Goal: Find specific fact: Find specific fact

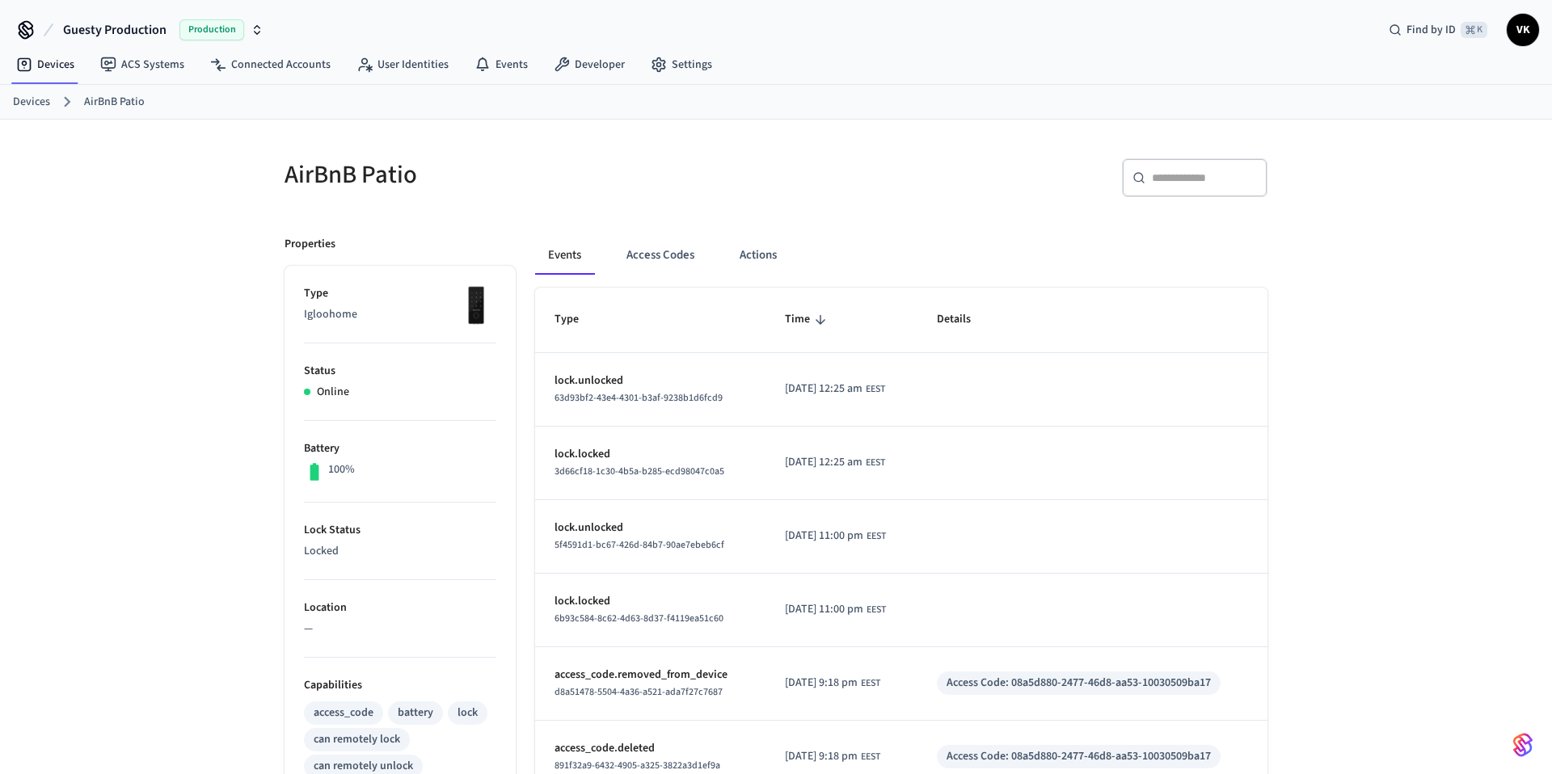
scroll to position [39, 0]
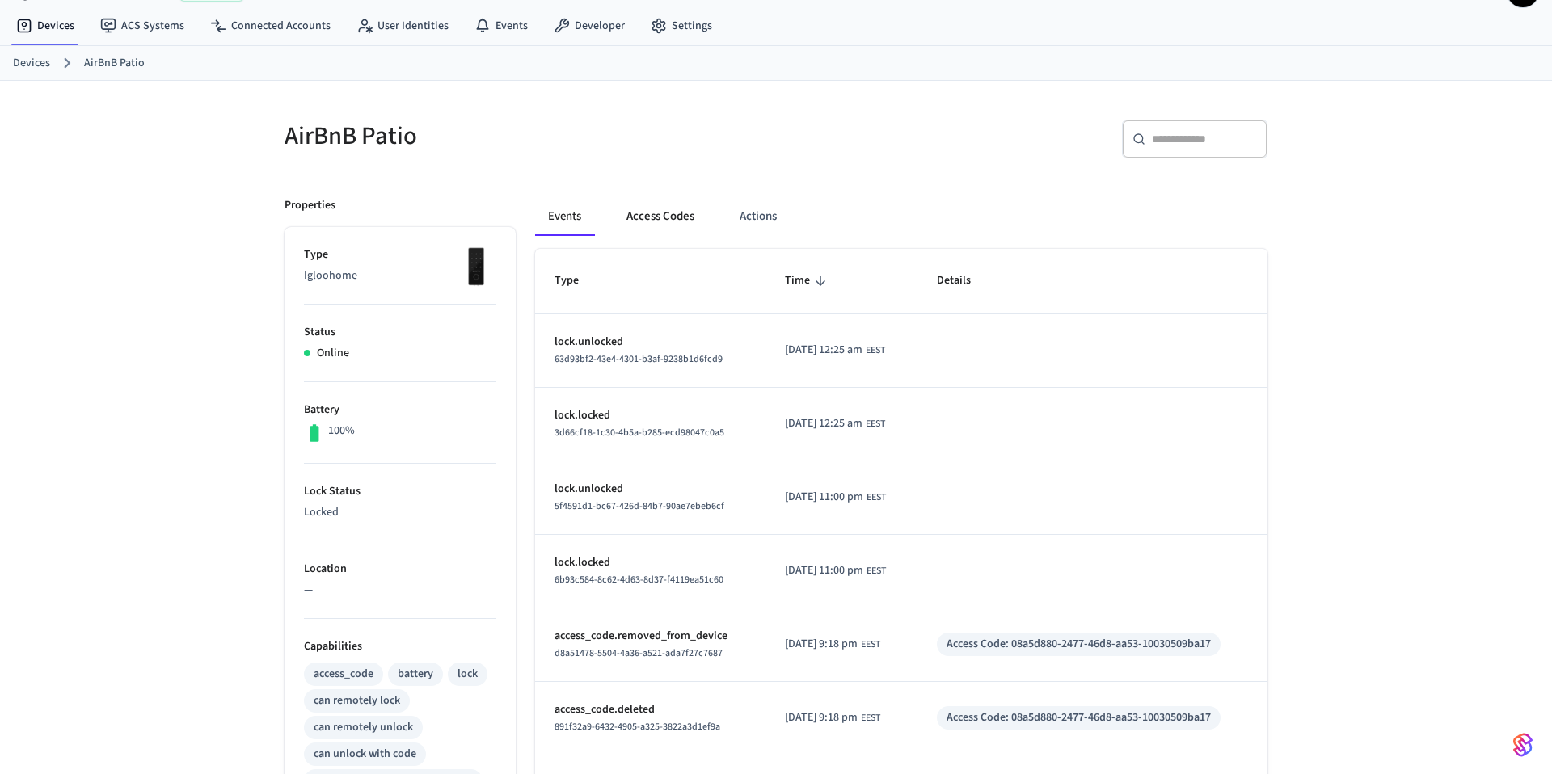
click at [656, 217] on button "Access Codes" at bounding box center [661, 216] width 94 height 39
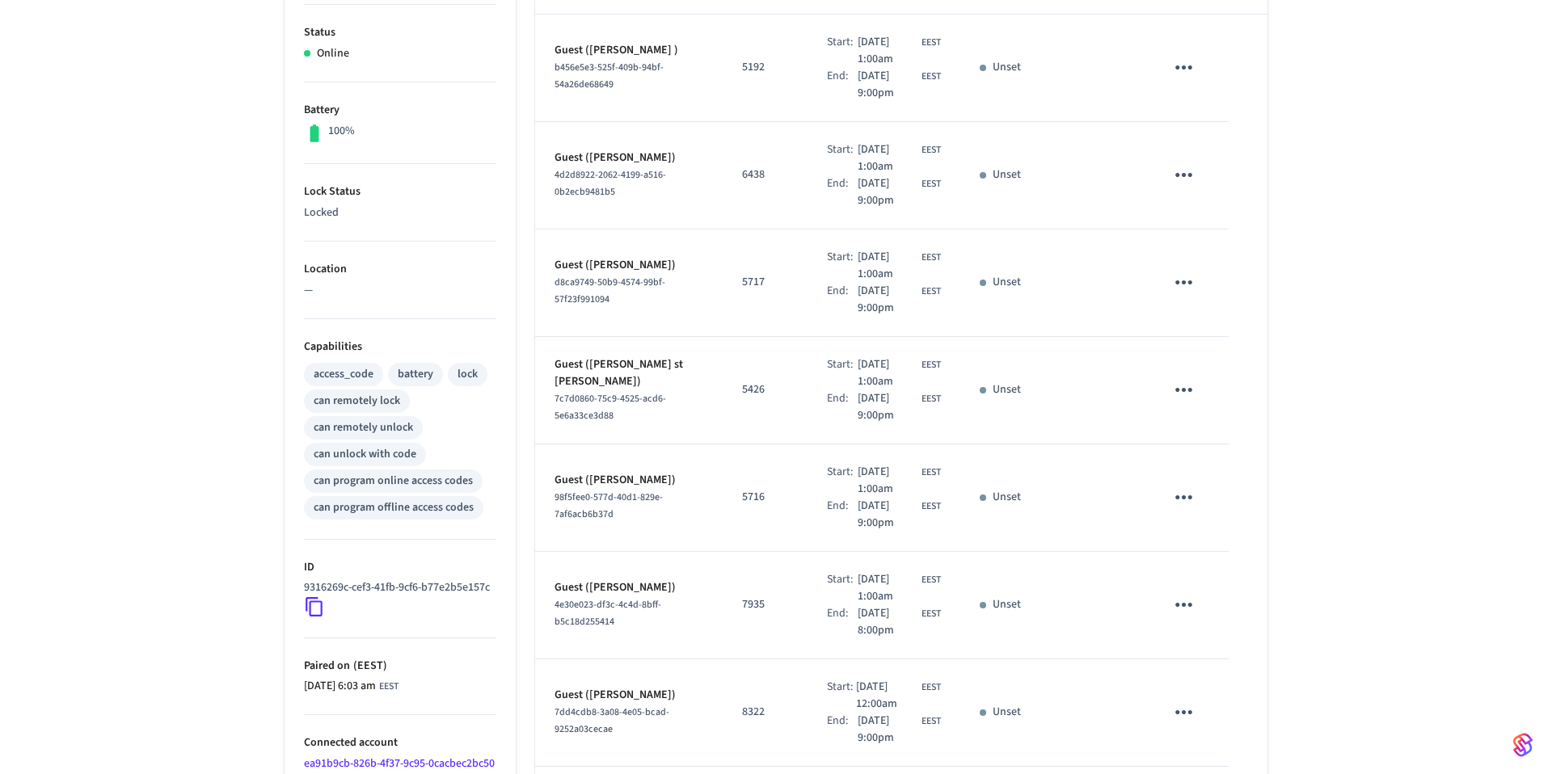
scroll to position [0, 0]
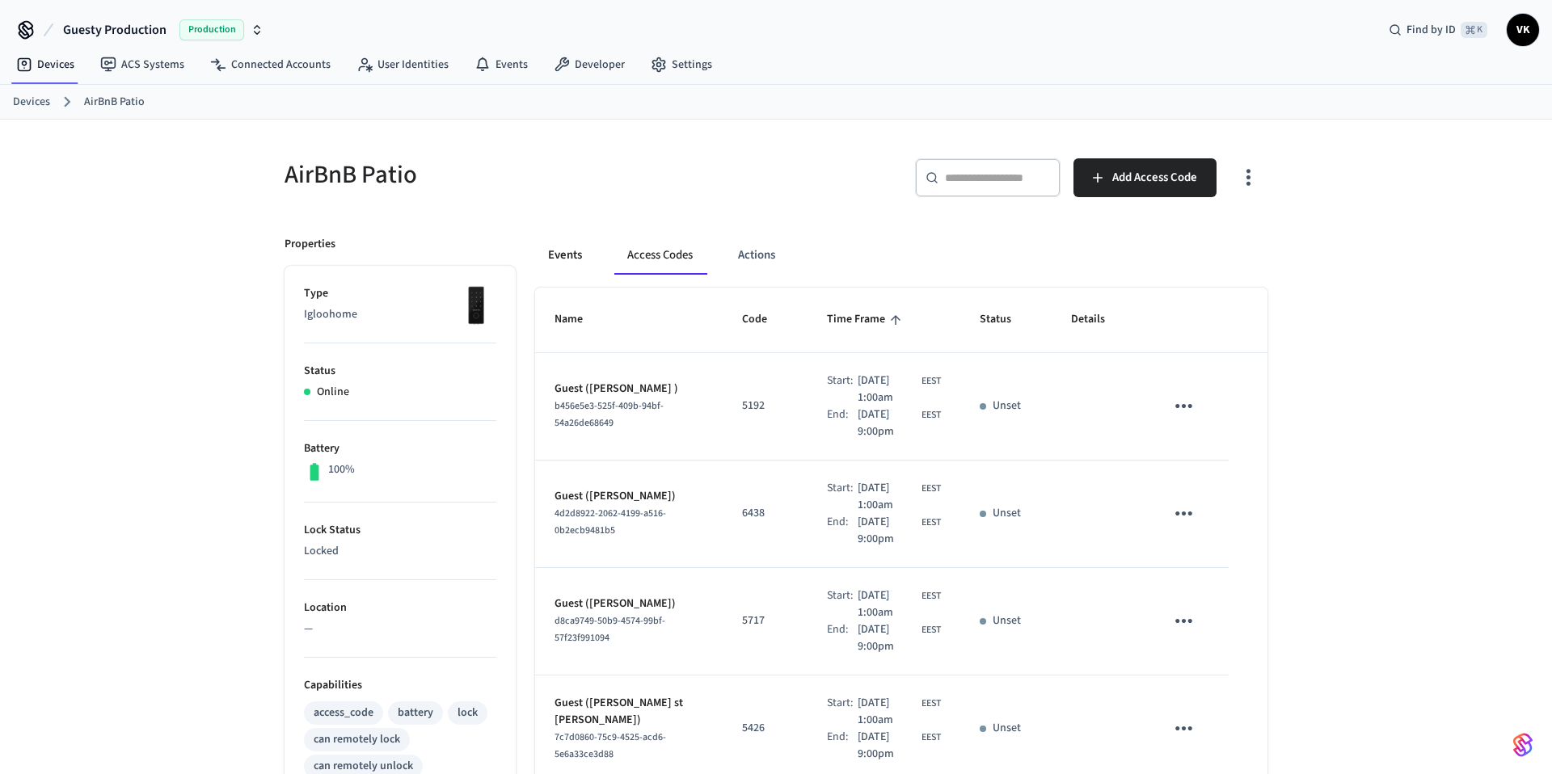
click at [555, 260] on button "Events" at bounding box center [565, 255] width 60 height 39
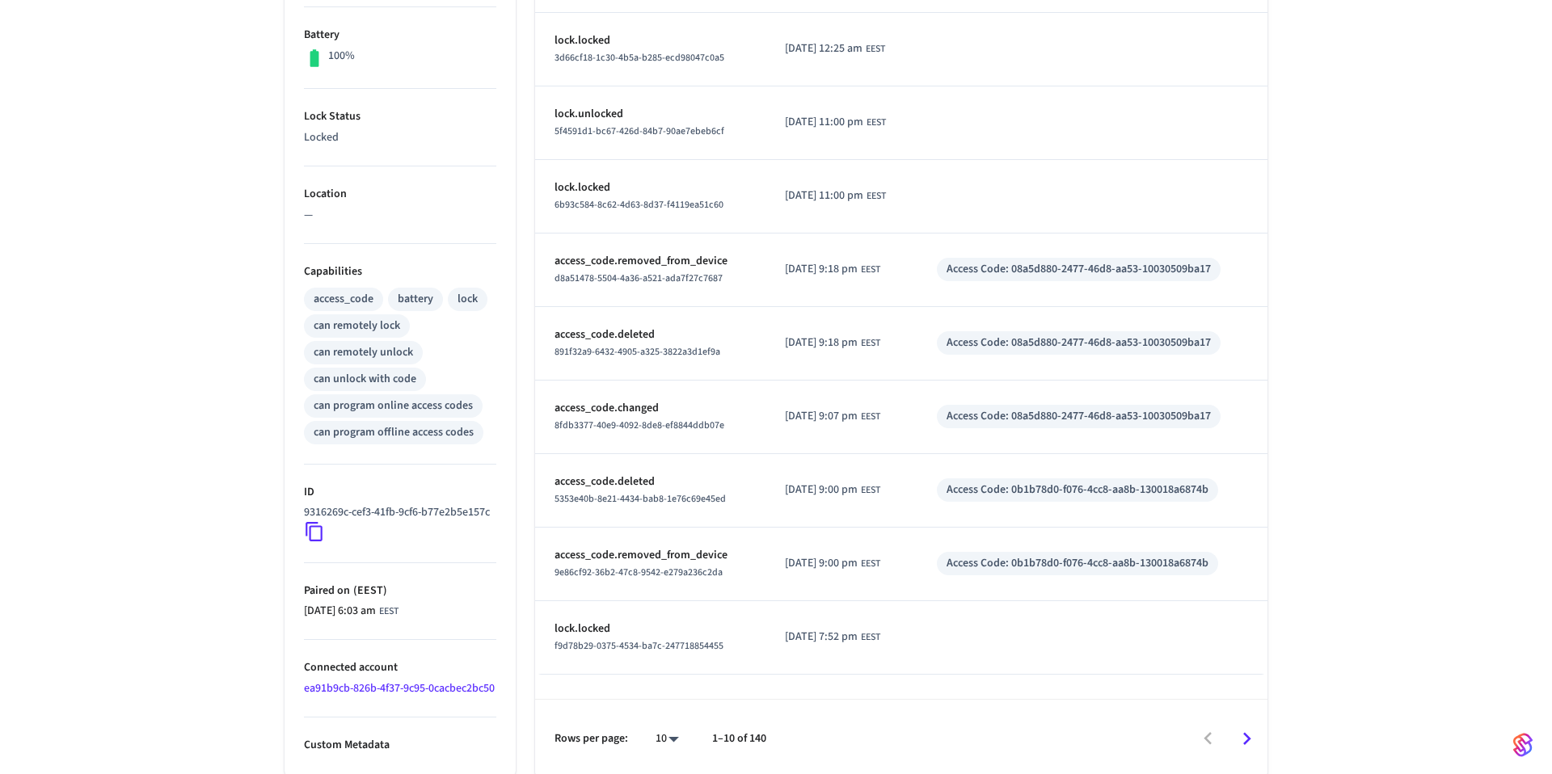
scroll to position [451, 0]
click at [1243, 732] on icon "Go to next page" at bounding box center [1246, 736] width 25 height 25
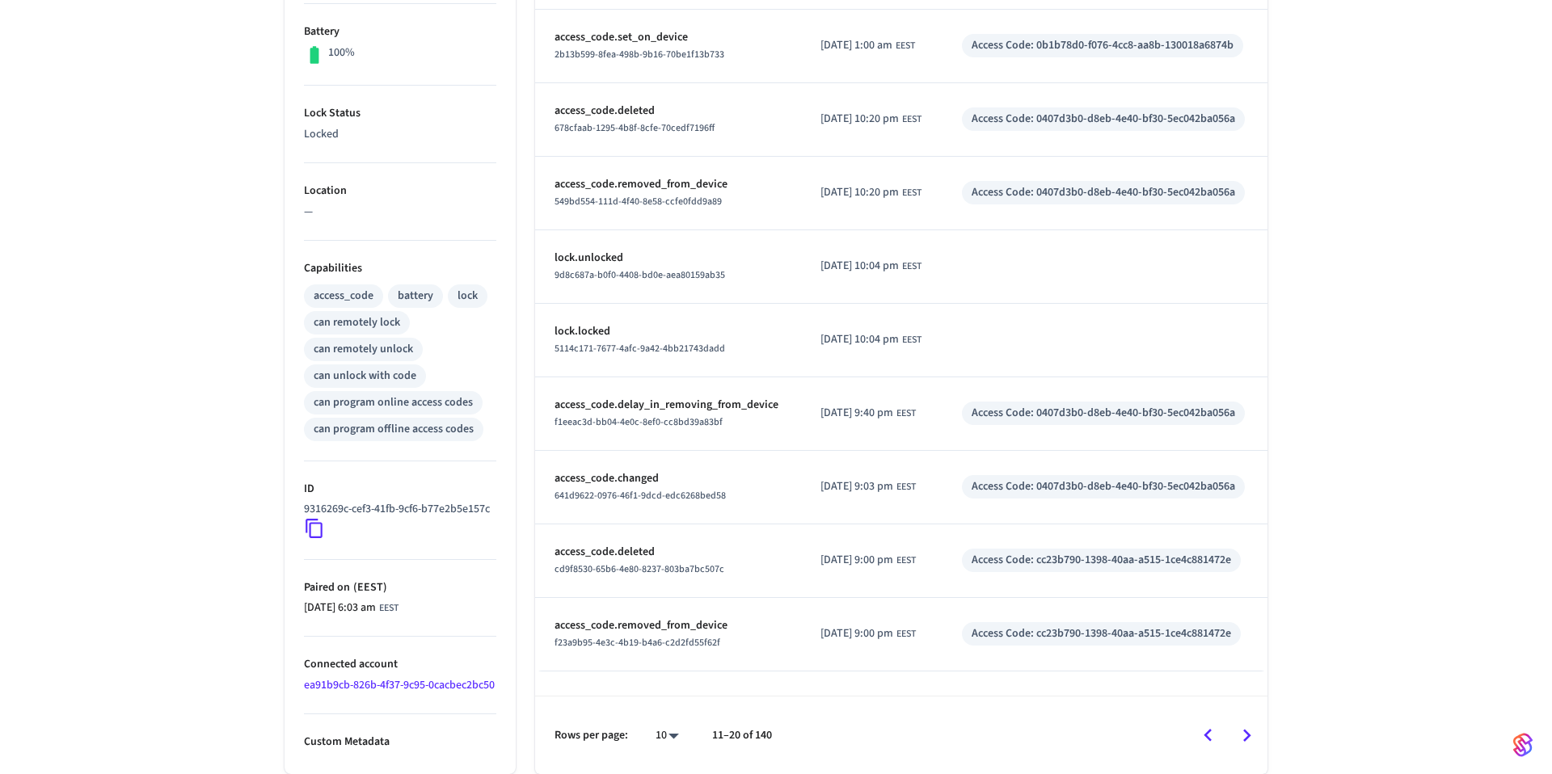
click at [669, 735] on body "Guesty Production Production Find by ID ⌘ K VK Devices ACS Systems Connected Ac…" at bounding box center [776, 179] width 1552 height 1192
click at [669, 731] on li "100" at bounding box center [660, 727] width 43 height 43
type input "***"
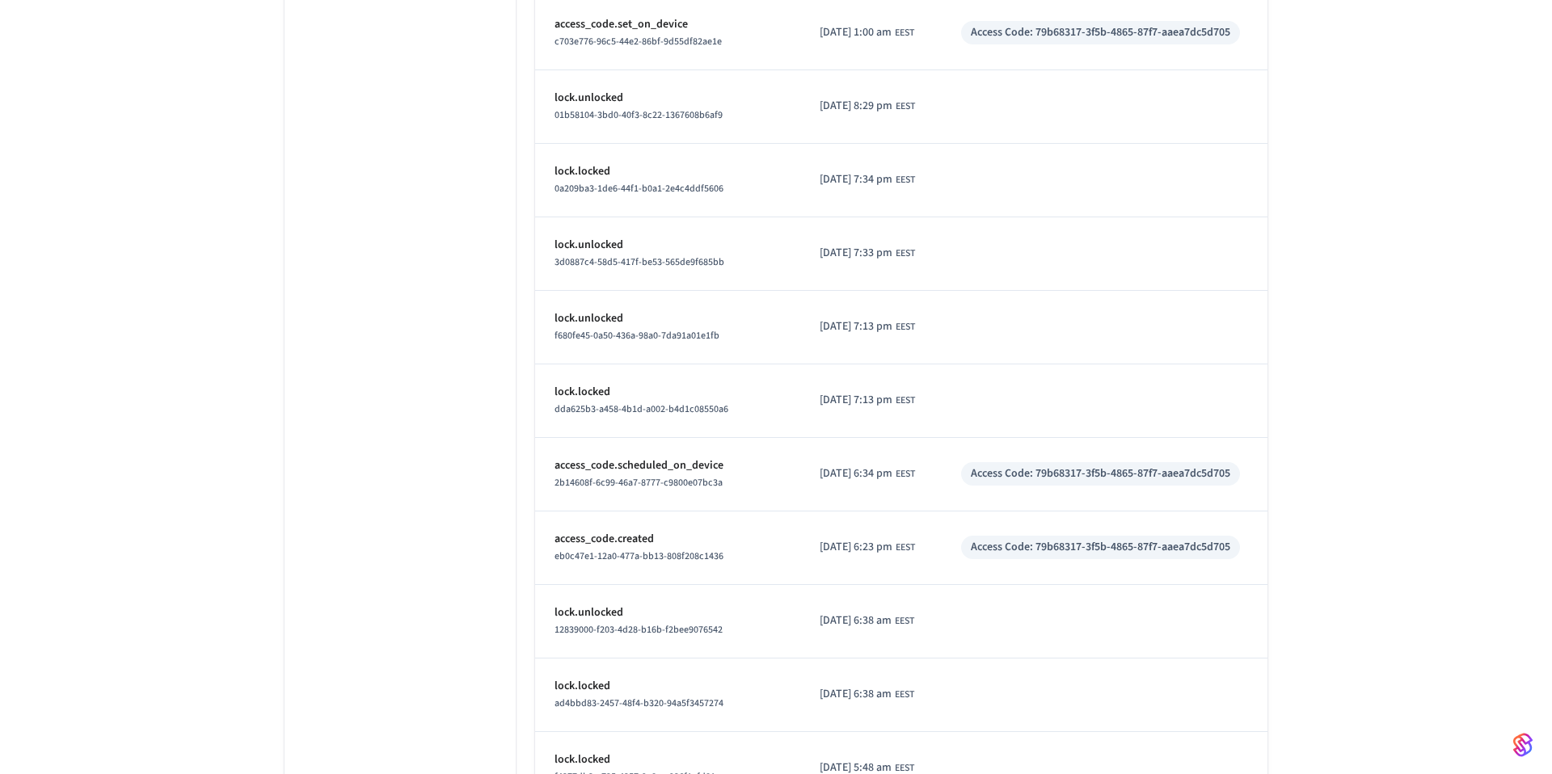
scroll to position [7046, 0]
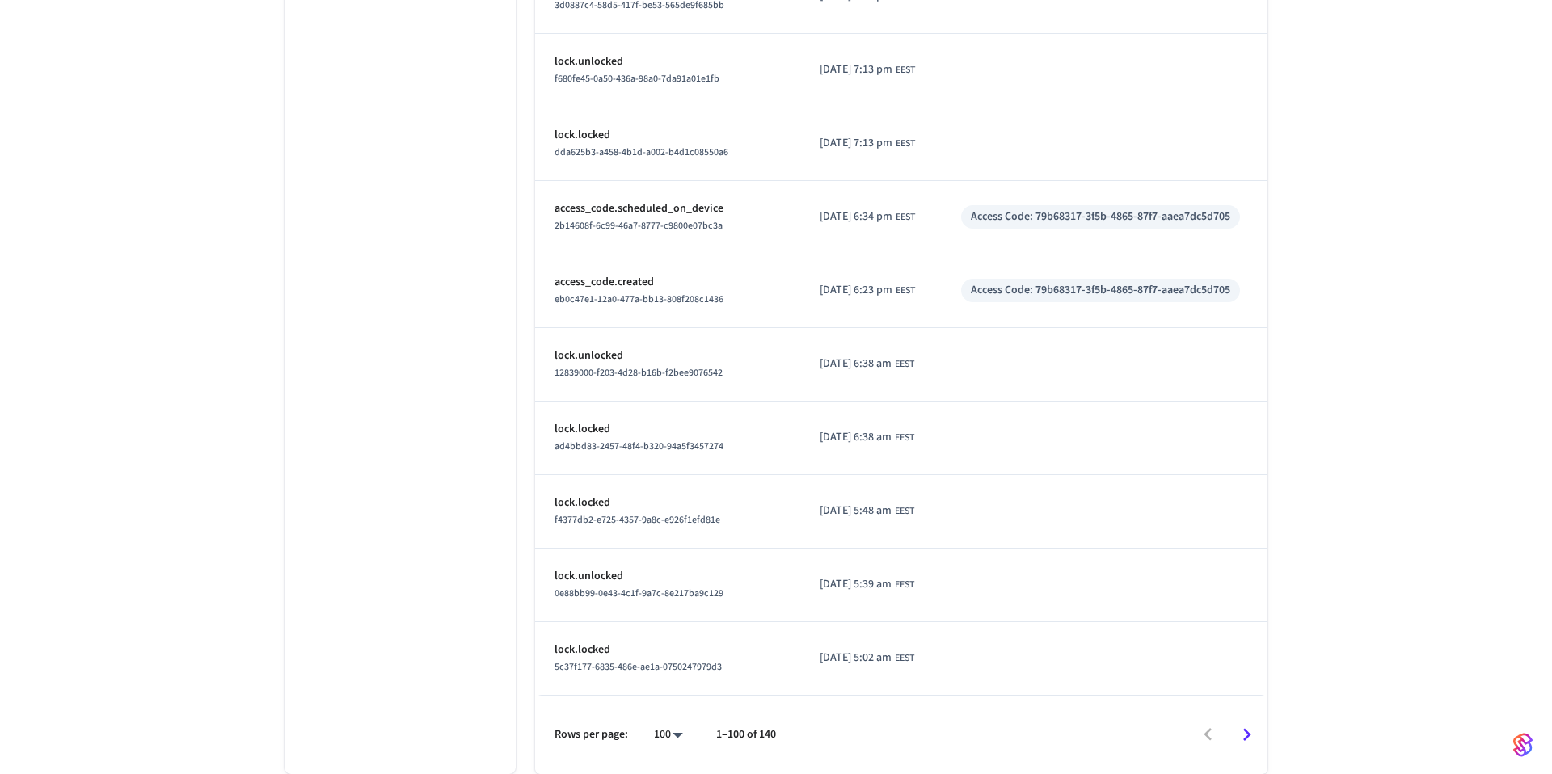
click at [1248, 736] on icon "Go to next page" at bounding box center [1247, 734] width 8 height 13
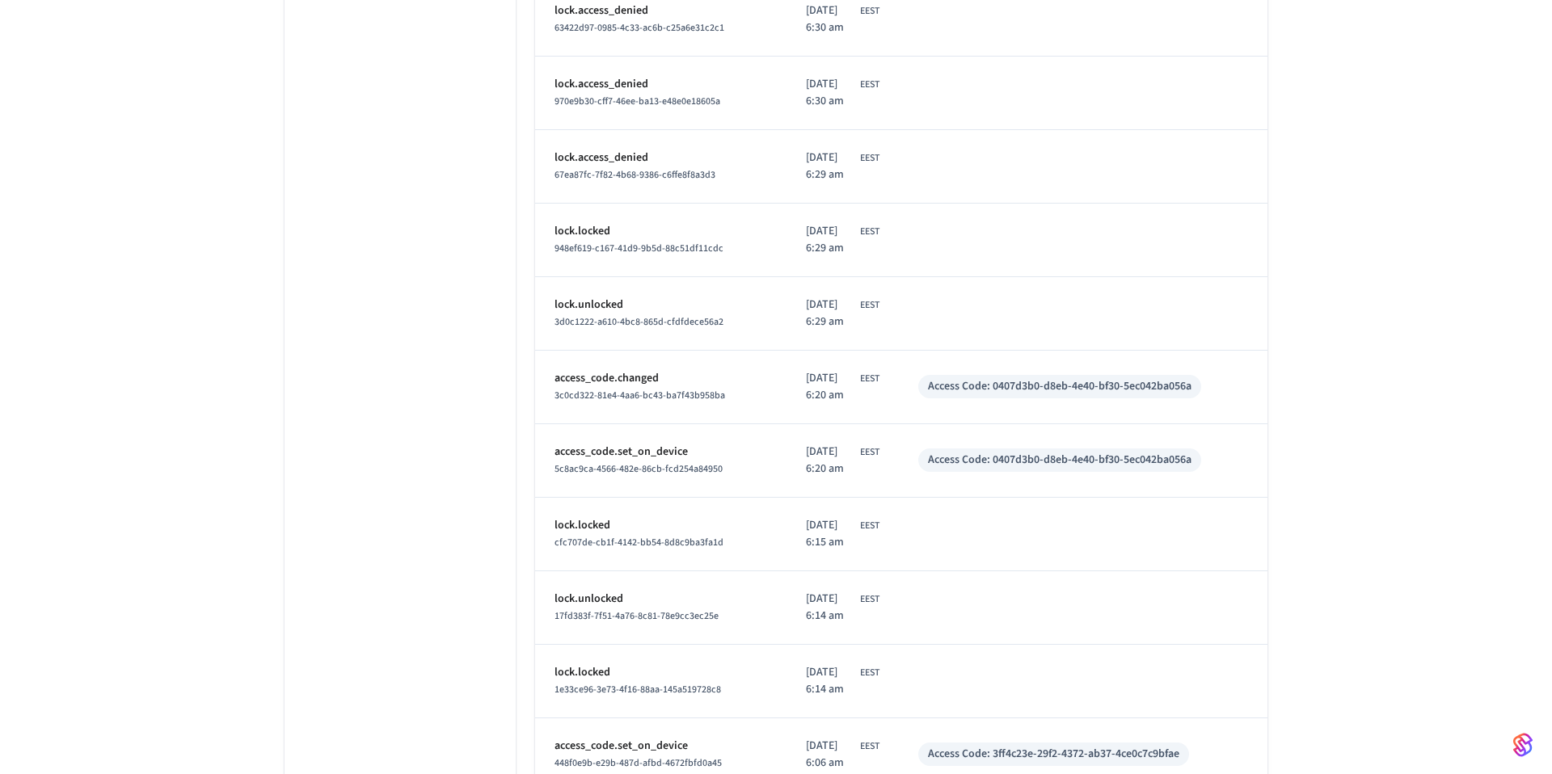
scroll to position [2649, 0]
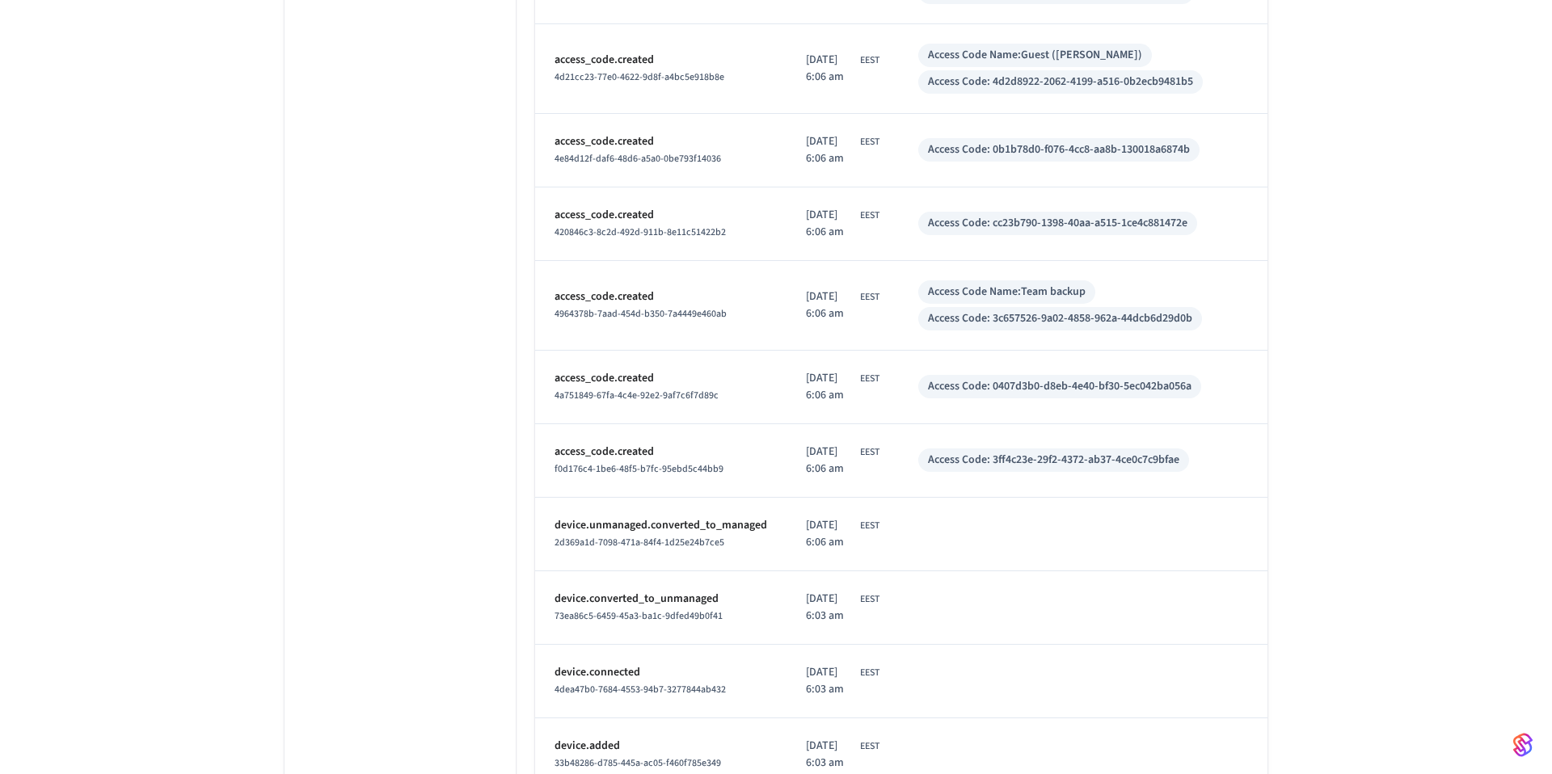
click at [1201, 389] on div "Access Code: 0407d3b0-d8eb-4e40-bf30-5ec042ba056a" at bounding box center [1059, 386] width 283 height 23
drag, startPoint x: 1235, startPoint y: 388, endPoint x: 1034, endPoint y: 390, distance: 201.3
click at [1034, 390] on div "Access Code: 0407d3b0-d8eb-4e40-bf30-5ec042ba056a" at bounding box center [1060, 386] width 264 height 17
copy div "0407d3b0-d8eb-4e40-bf30-5ec042ba056a"
